Goal: Transaction & Acquisition: Obtain resource

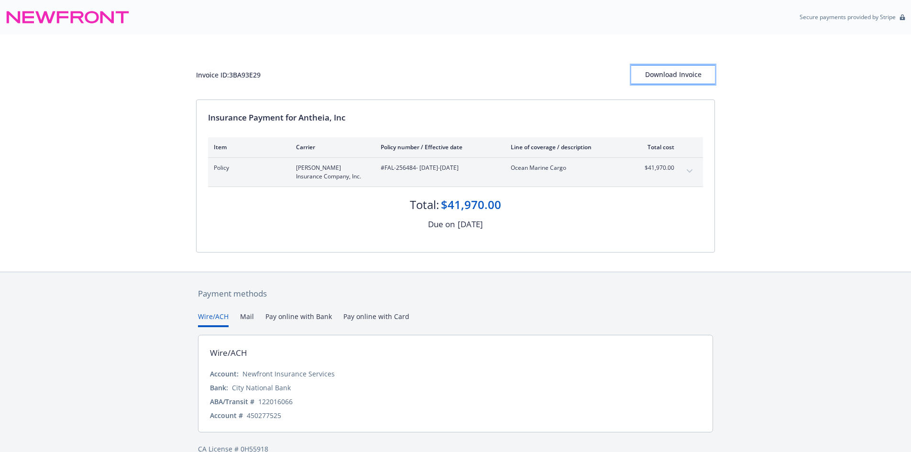
click at [649, 75] on div "Download Invoice" at bounding box center [673, 74] width 84 height 18
